Goal: Find specific page/section: Find specific page/section

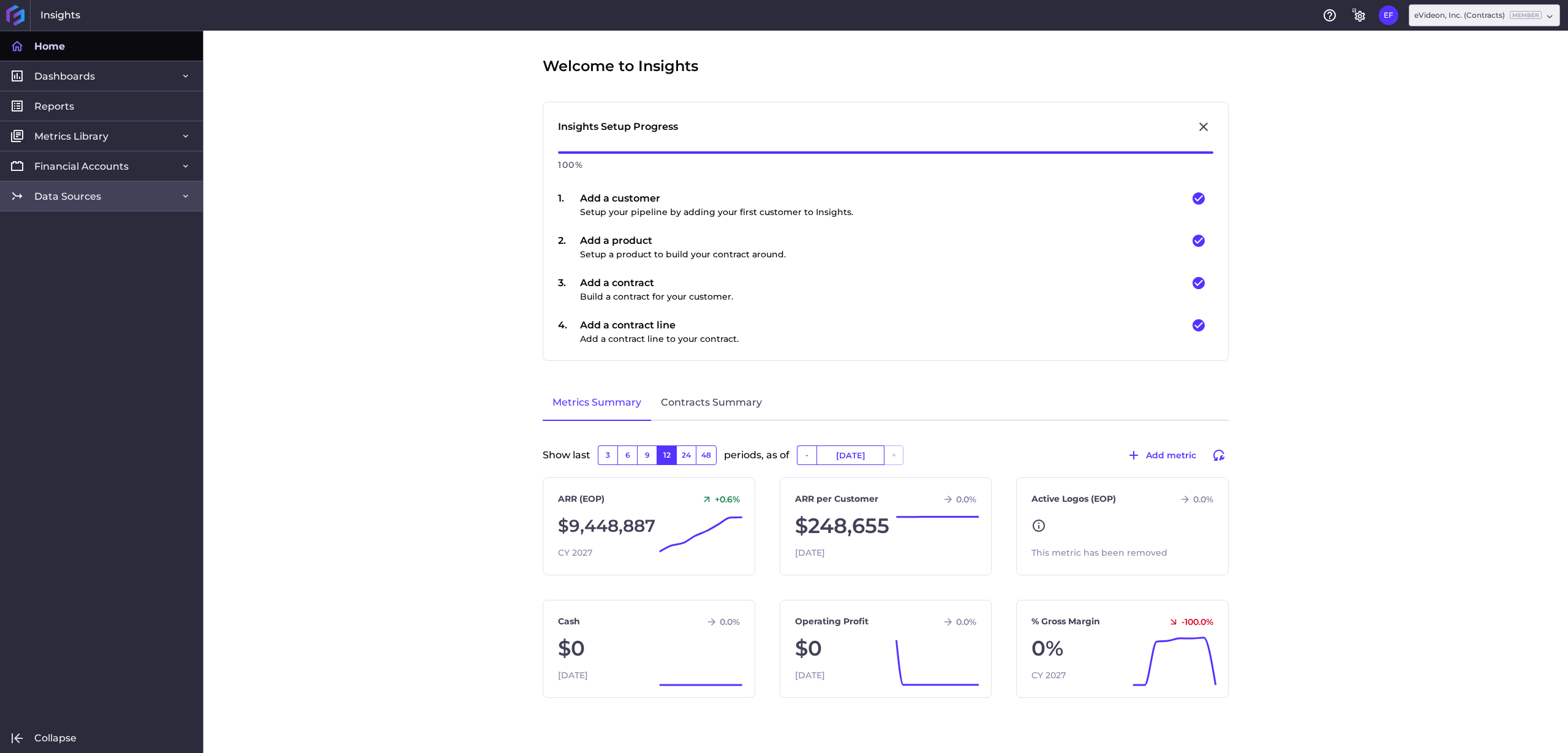
click at [102, 196] on link "Data Sources" at bounding box center [101, 196] width 203 height 30
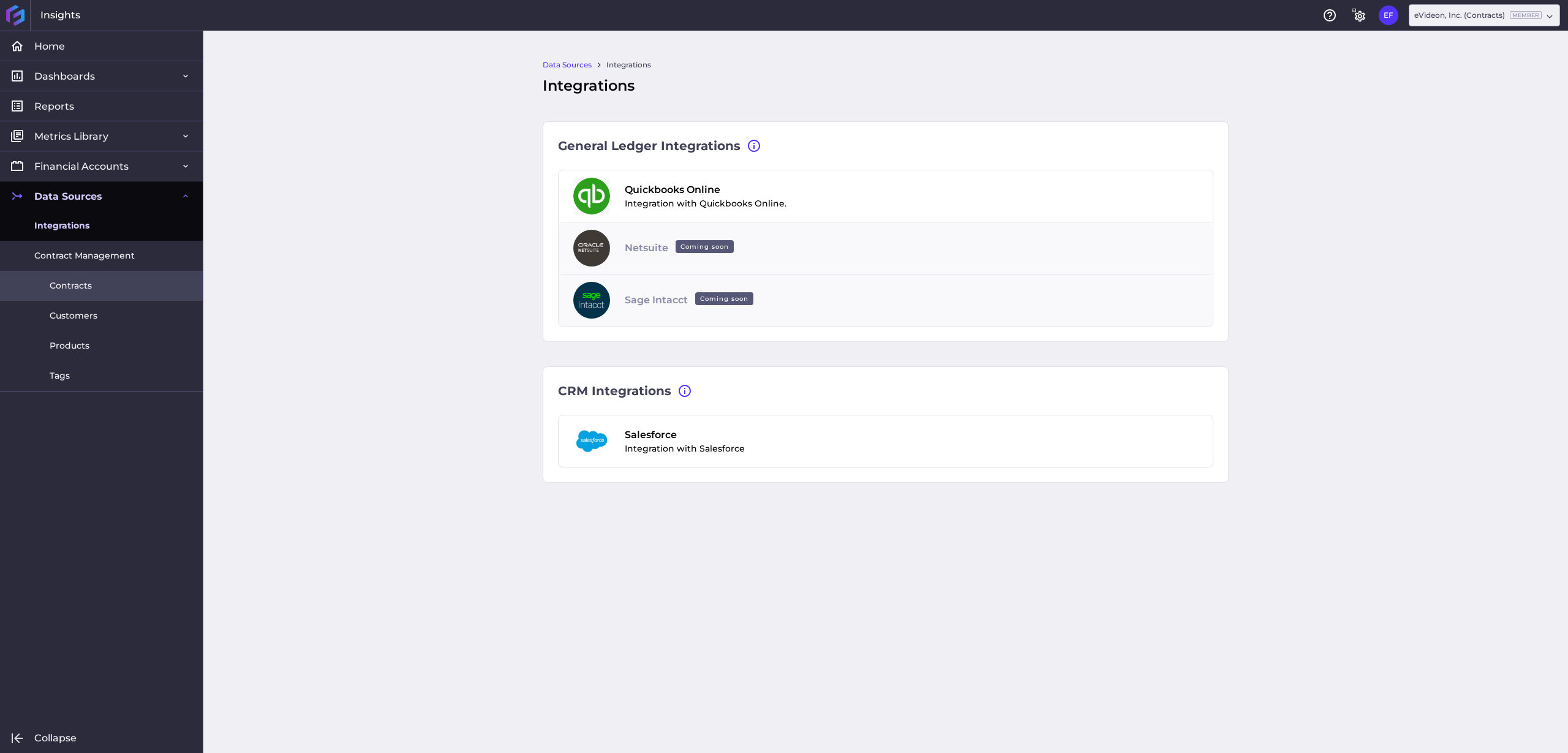
click at [107, 288] on link "Contracts" at bounding box center [101, 286] width 203 height 30
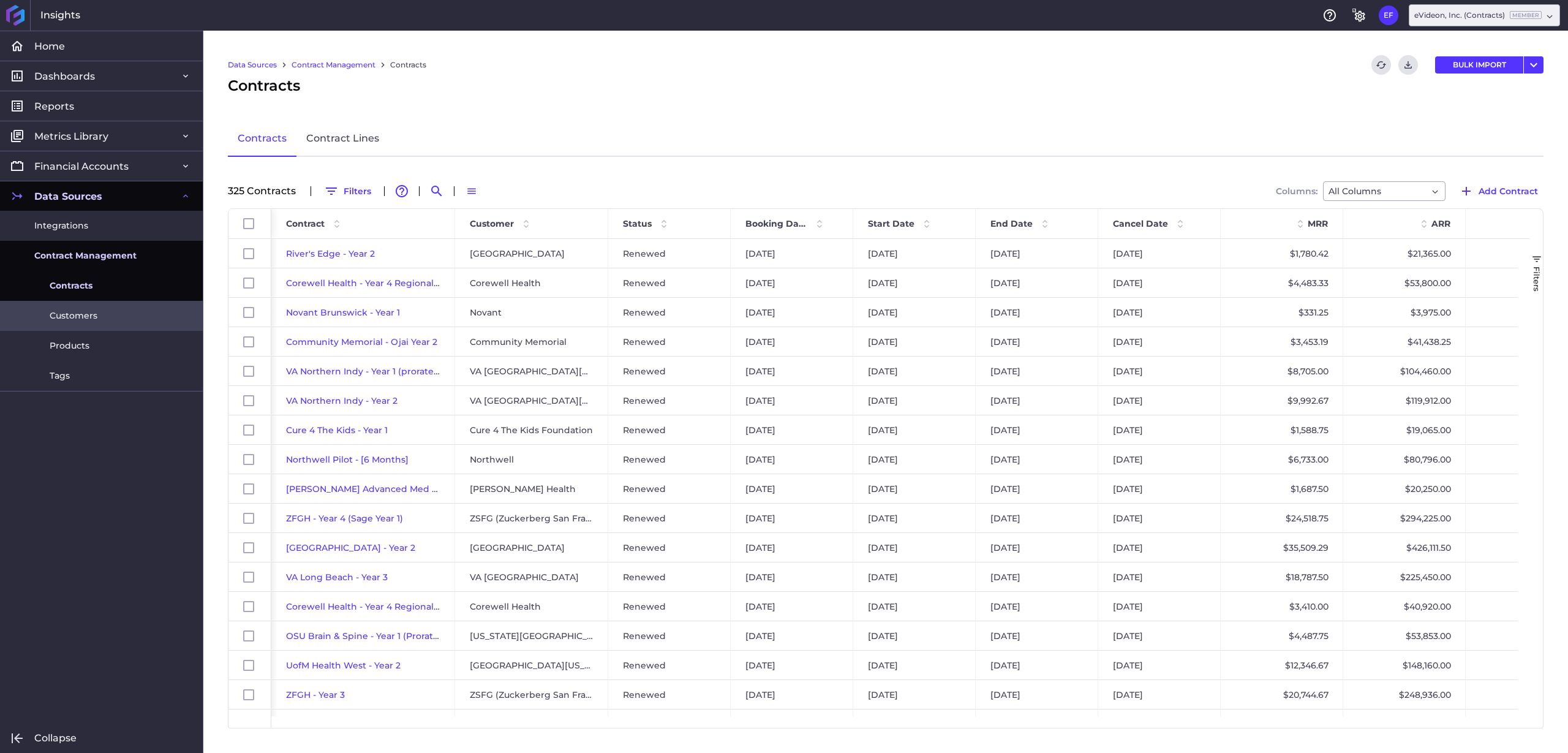
click at [104, 316] on link "Customers" at bounding box center [101, 316] width 203 height 30
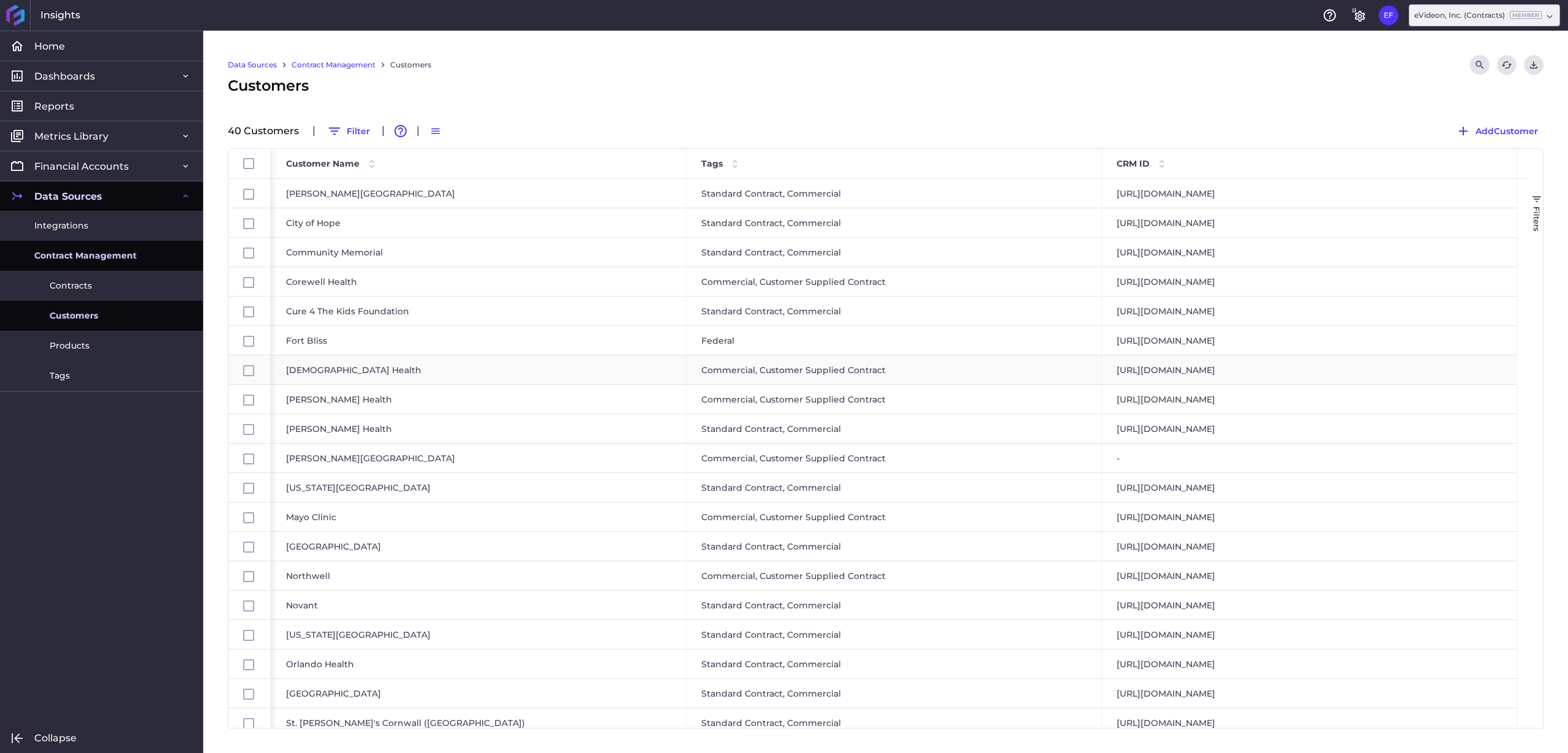
click at [1160, 372] on div "[URL][DOMAIN_NAME]" at bounding box center [1309, 369] width 415 height 29
checkbox input "false"
checkbox input "true"
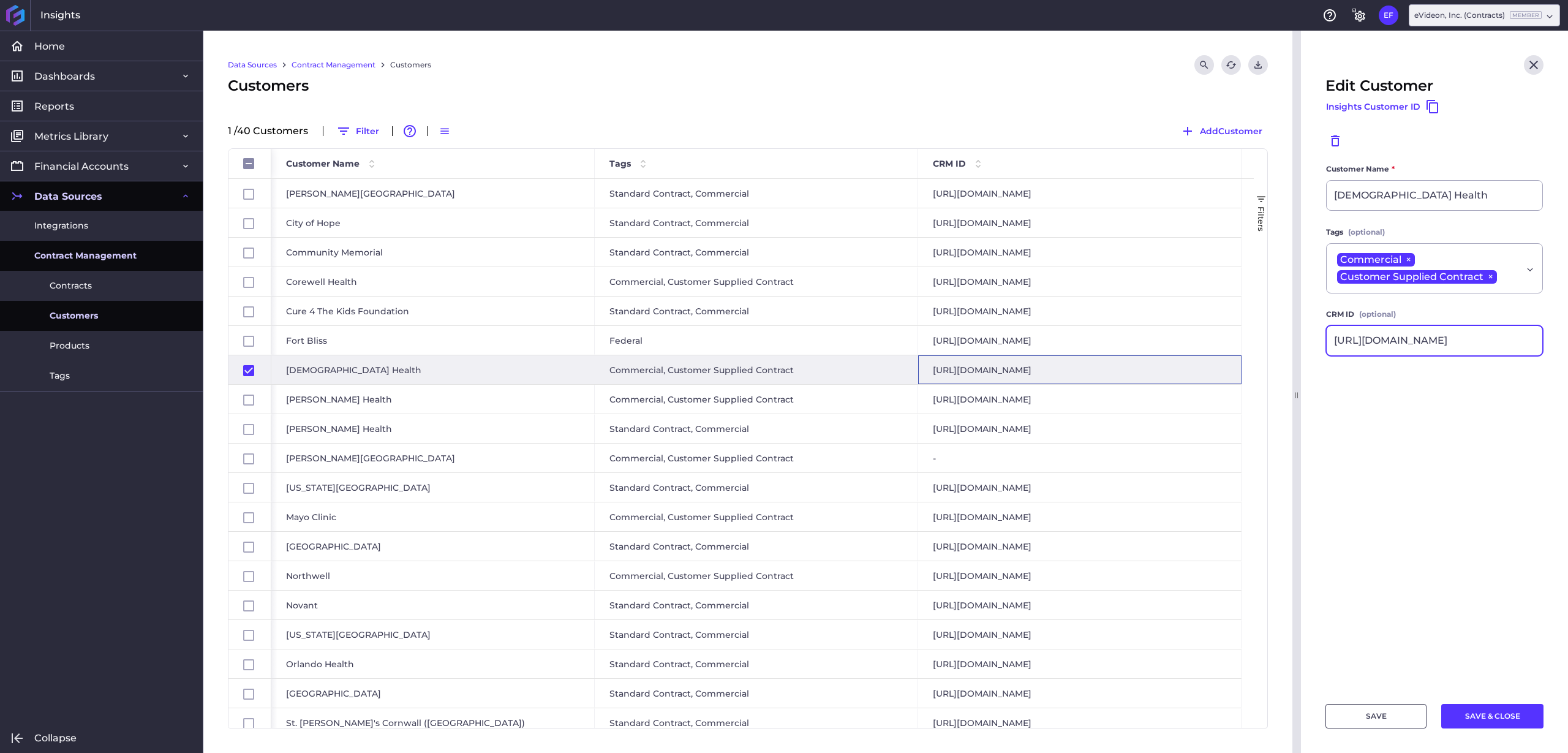
click at [1392, 341] on input "[URL][DOMAIN_NAME]" at bounding box center [1434, 341] width 216 height 30
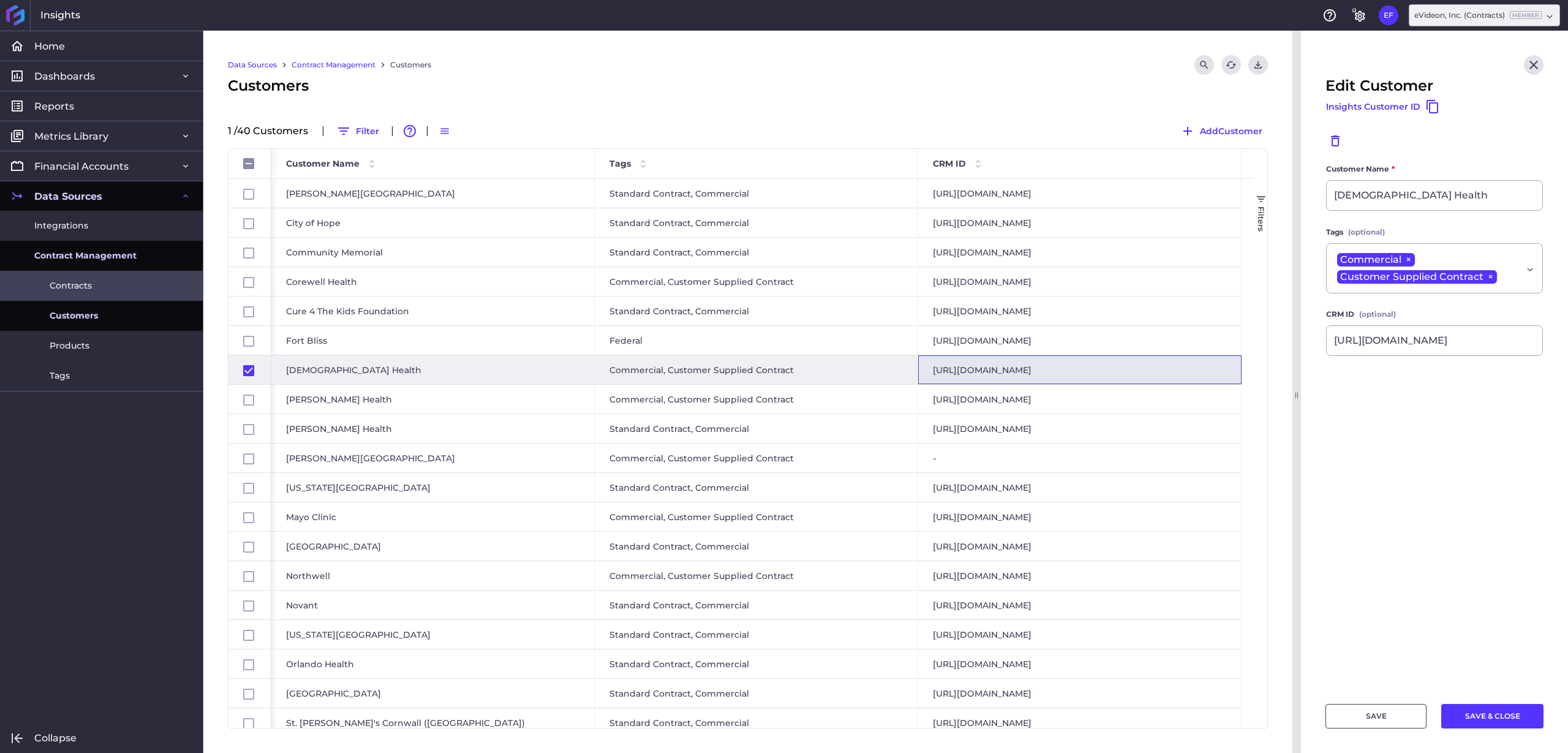
click at [66, 282] on span "Contracts" at bounding box center [71, 286] width 42 height 13
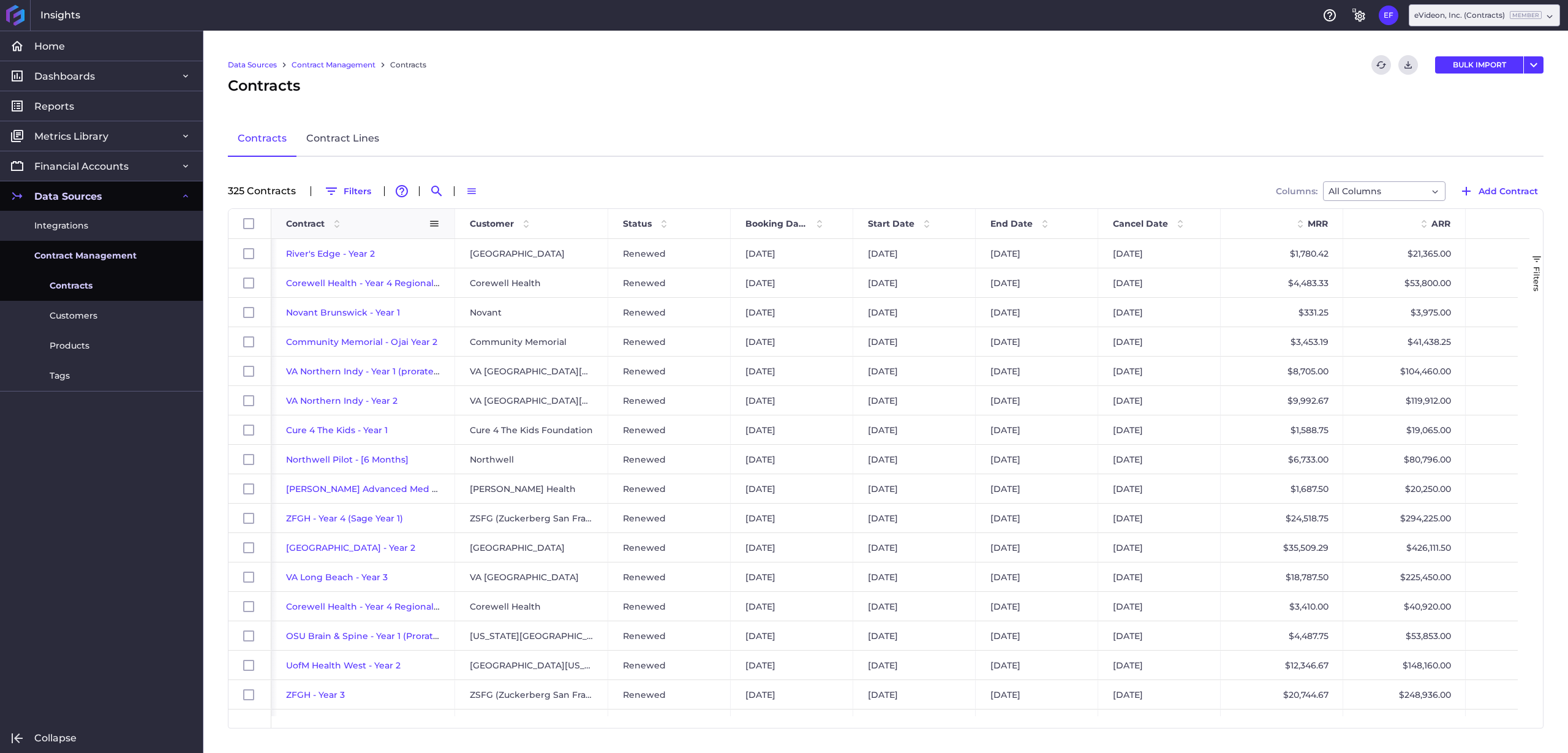
click at [345, 231] on div "Contract" at bounding box center [357, 224] width 143 height 23
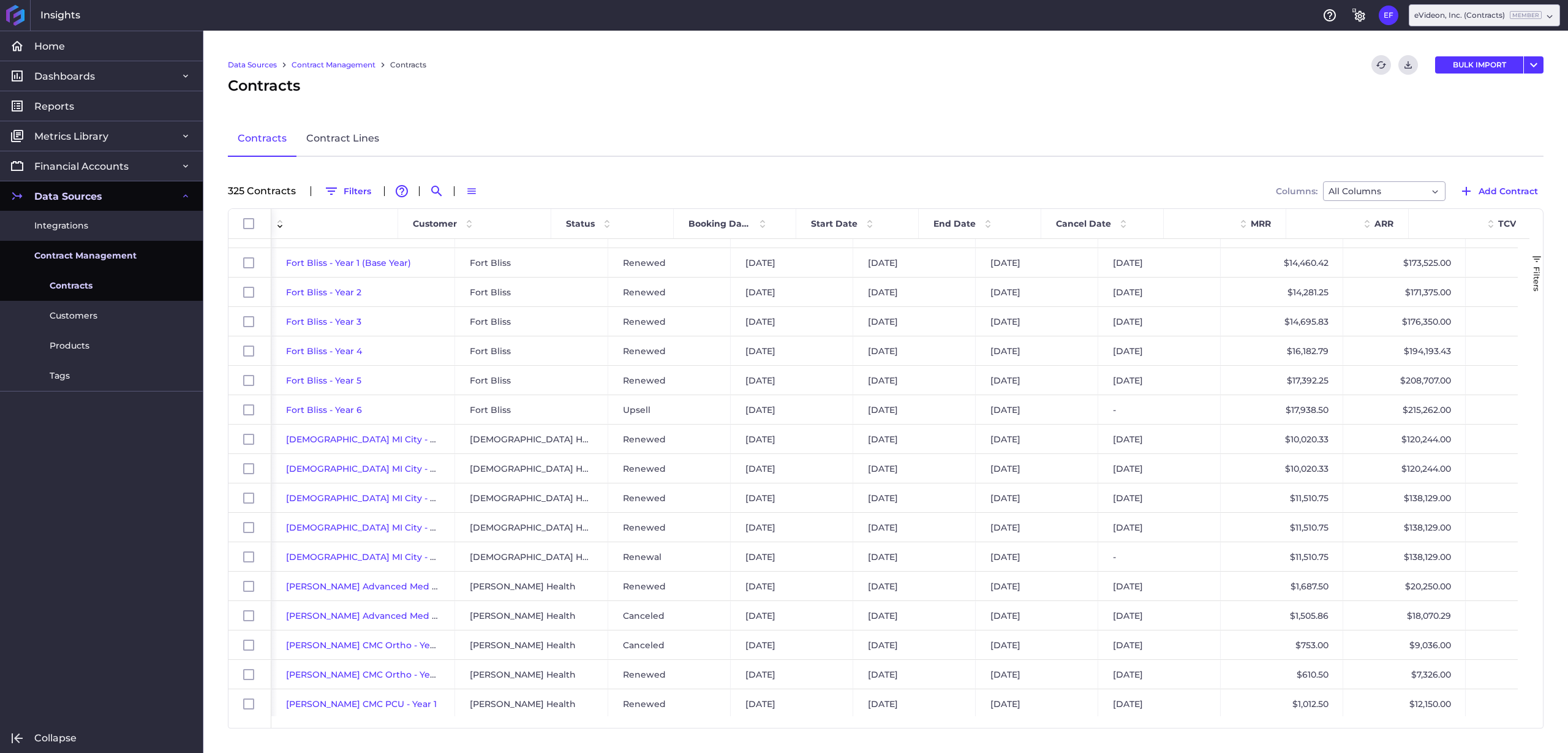
scroll to position [0, 57]
